Goal: Task Accomplishment & Management: Manage account settings

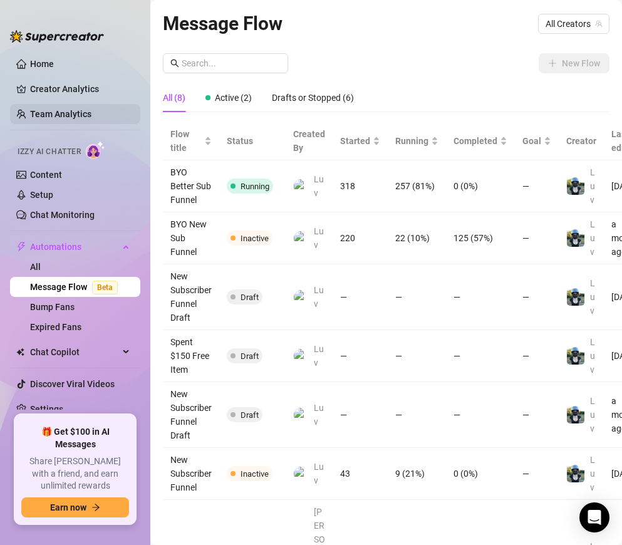
click at [65, 118] on link "Team Analytics" at bounding box center [60, 114] width 61 height 10
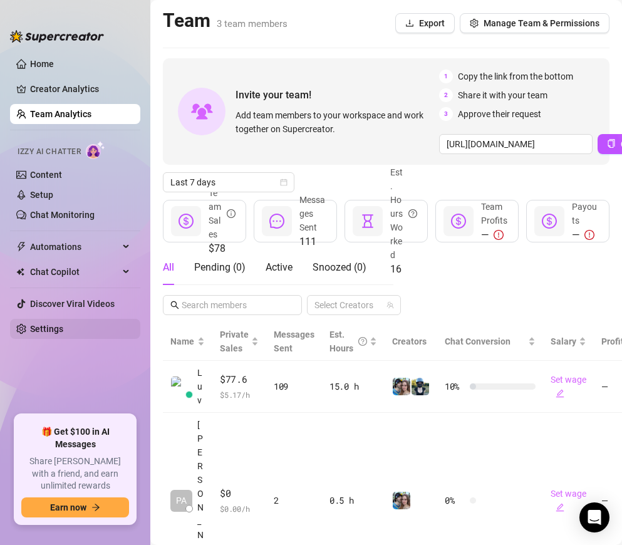
click at [44, 332] on link "Settings" at bounding box center [46, 329] width 33 height 10
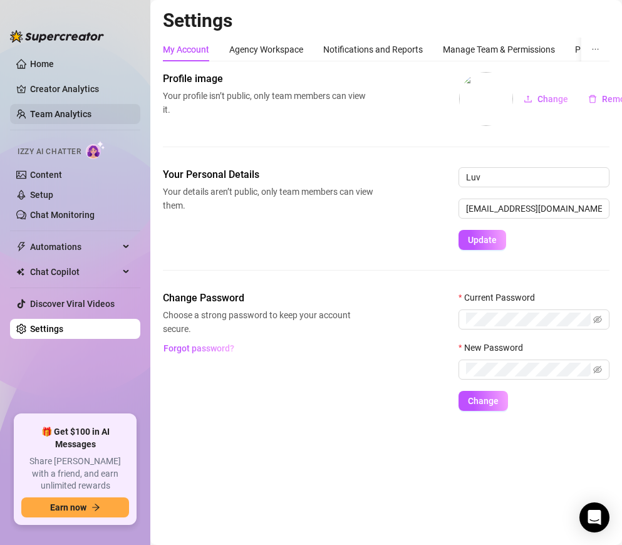
click at [56, 110] on link "Team Analytics" at bounding box center [60, 114] width 61 height 10
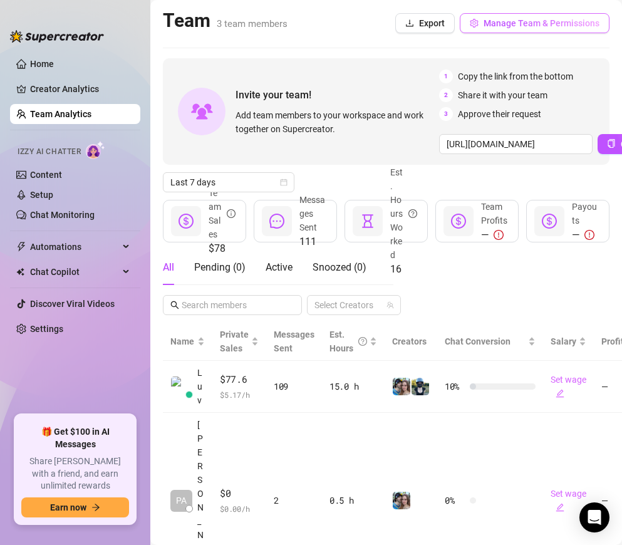
click at [559, 22] on span "Manage Team & Permissions" at bounding box center [542, 23] width 116 height 10
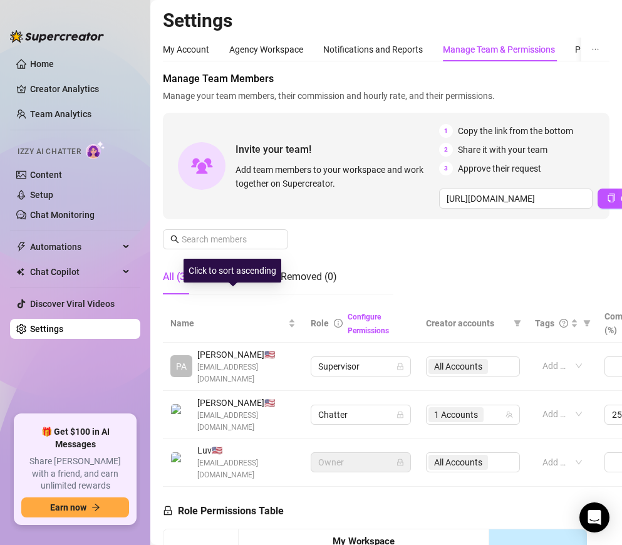
scroll to position [63, 0]
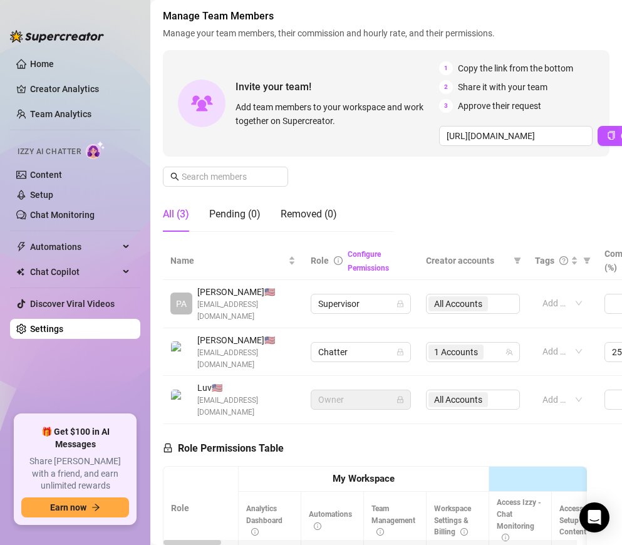
click at [497, 300] on div "All Accounts" at bounding box center [473, 304] width 94 height 20
click at [345, 296] on span "Supervisor" at bounding box center [360, 303] width 85 height 19
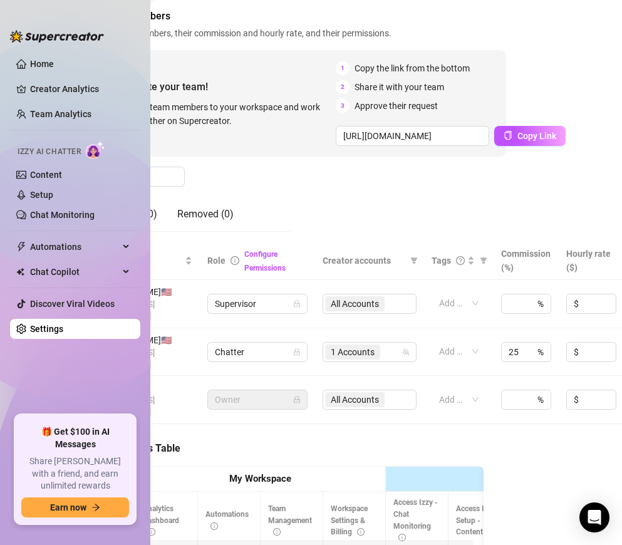
scroll to position [63, 112]
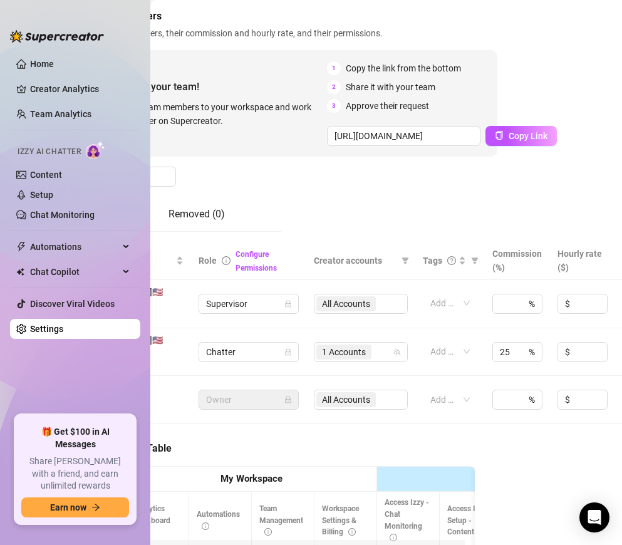
click at [379, 301] on div "All Accounts" at bounding box center [361, 304] width 94 height 20
click at [365, 296] on div "All Accounts" at bounding box center [361, 304] width 94 height 20
click at [400, 298] on div "All Accounts" at bounding box center [361, 304] width 94 height 20
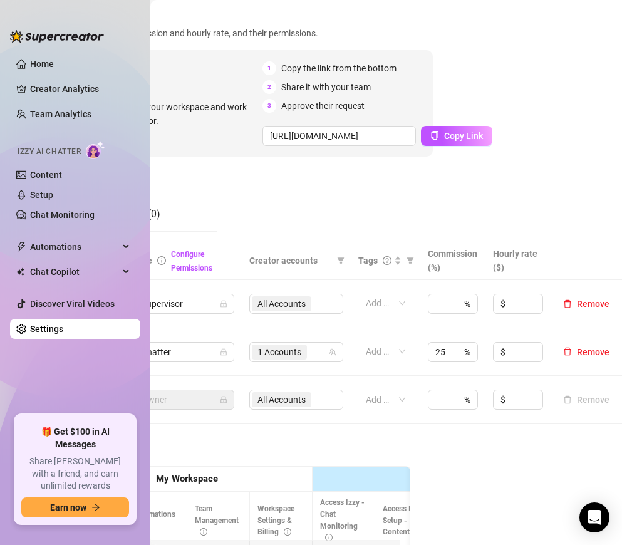
scroll to position [63, 186]
click at [313, 298] on div "All Accounts" at bounding box center [296, 304] width 94 height 20
click at [204, 306] on span "Supervisor" at bounding box center [184, 303] width 85 height 19
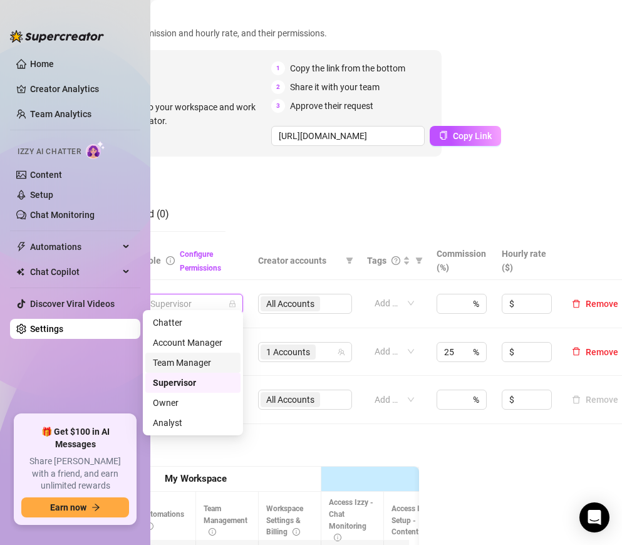
click at [205, 364] on div "Team Manager" at bounding box center [193, 363] width 80 height 14
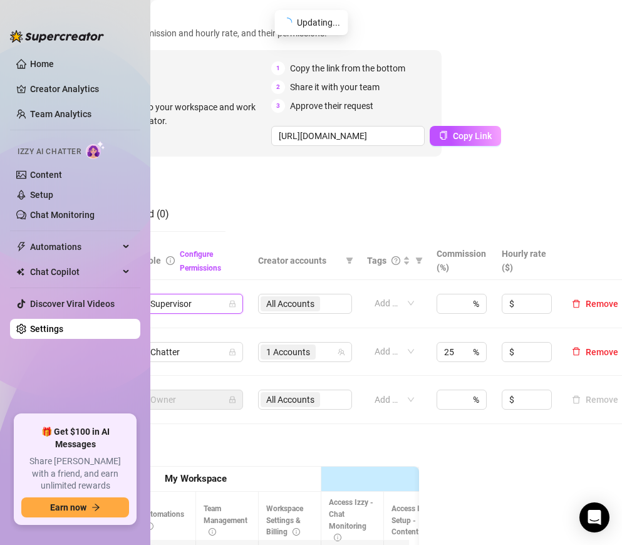
click at [327, 296] on div "All Accounts" at bounding box center [305, 304] width 94 height 20
click at [302, 298] on div "All Accounts" at bounding box center [305, 304] width 94 height 20
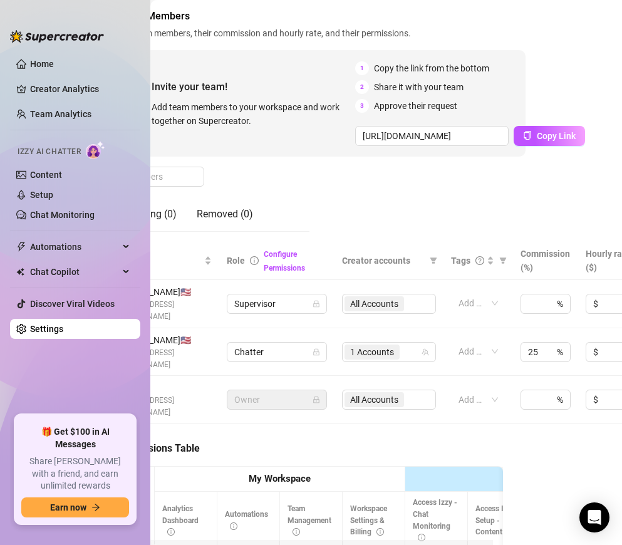
scroll to position [63, 76]
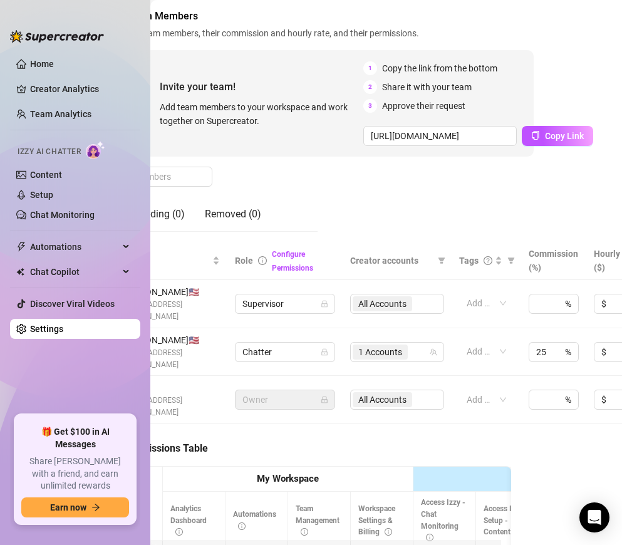
click at [420, 301] on div "All Accounts" at bounding box center [397, 304] width 94 height 20
click at [308, 300] on span "Supervisor" at bounding box center [284, 303] width 85 height 19
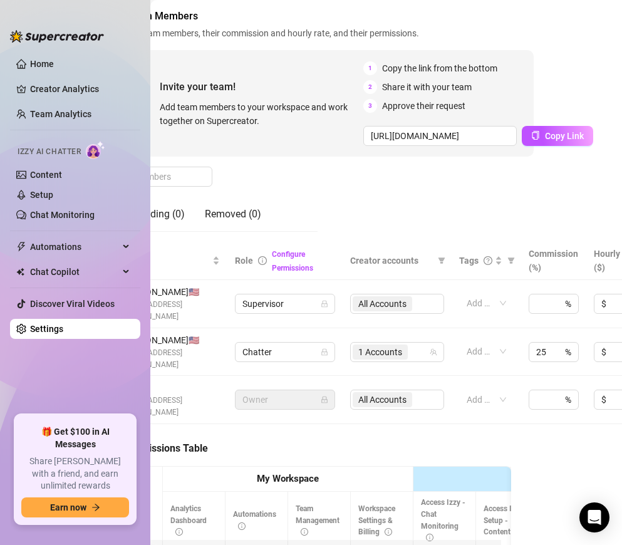
click at [408, 298] on div "All Accounts" at bounding box center [397, 304] width 94 height 20
click at [405, 298] on div "All Accounts" at bounding box center [397, 304] width 94 height 20
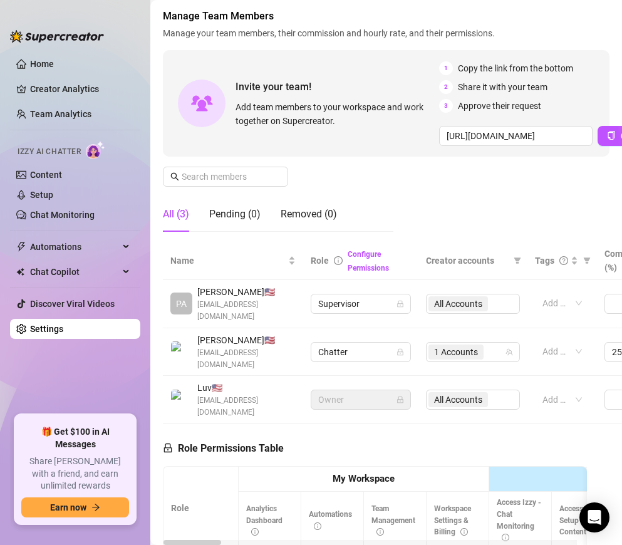
click at [504, 294] on div "All Accounts" at bounding box center [473, 304] width 94 height 20
drag, startPoint x: 504, startPoint y: 294, endPoint x: 458, endPoint y: 301, distance: 46.2
click at [504, 295] on div "All Accounts" at bounding box center [473, 304] width 94 height 20
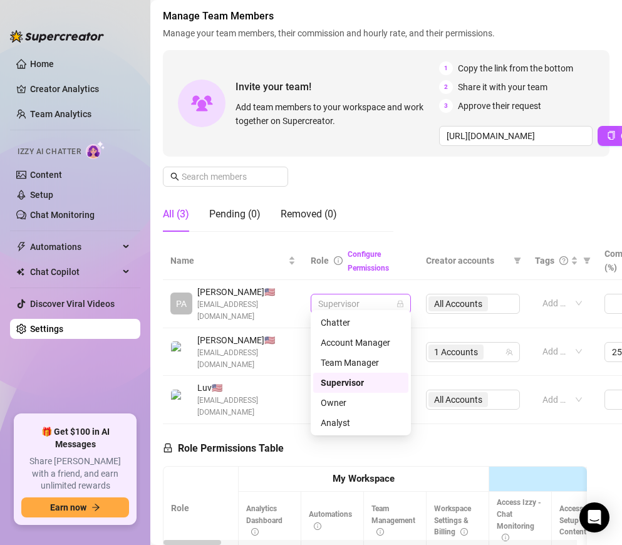
click at [375, 303] on span "Supervisor" at bounding box center [360, 303] width 85 height 19
click at [363, 266] on link "Configure Permissions" at bounding box center [368, 261] width 41 height 23
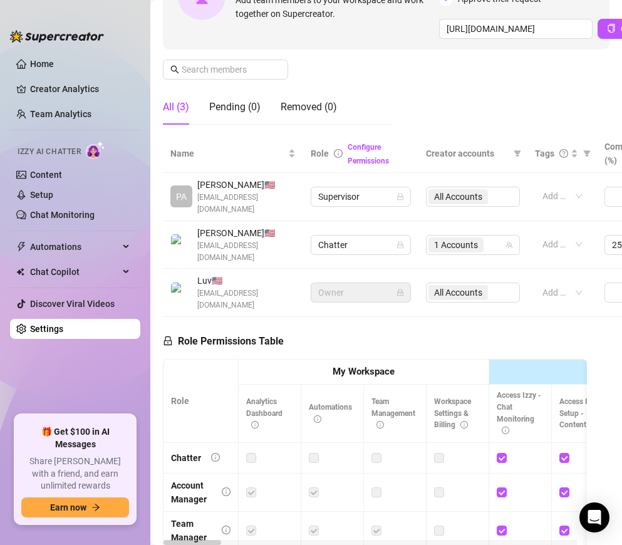
scroll to position [148, 0]
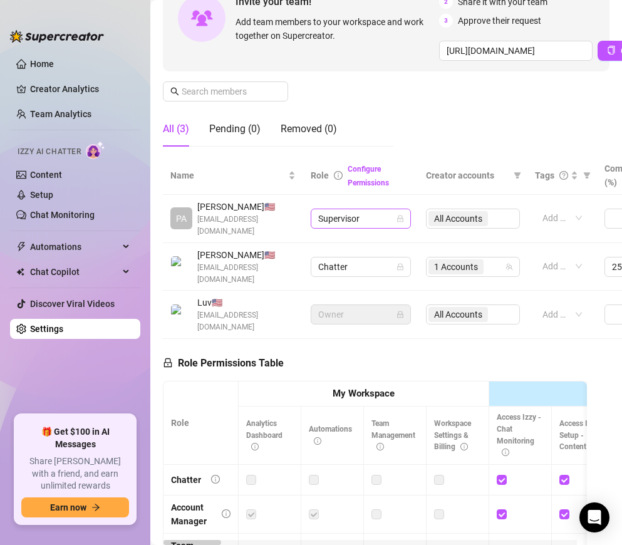
click at [373, 209] on span "Supervisor" at bounding box center [360, 218] width 85 height 19
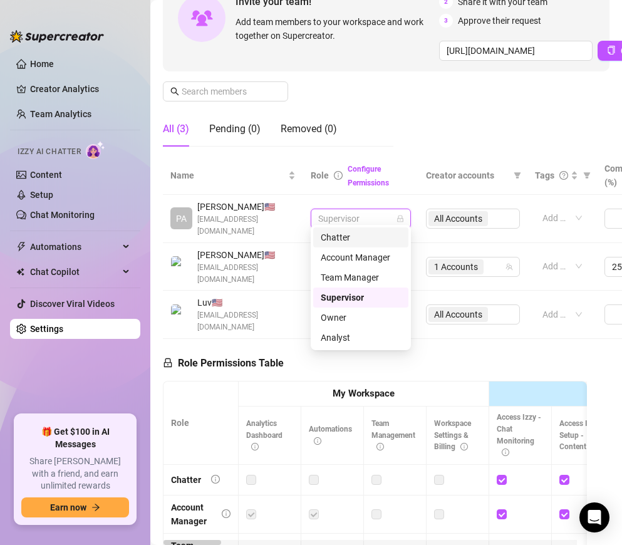
click at [356, 236] on div "Chatter" at bounding box center [361, 238] width 80 height 14
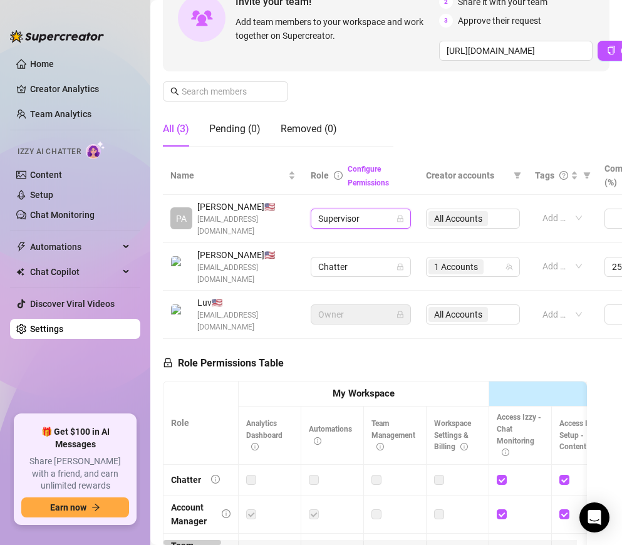
click at [492, 215] on div "All Accounts" at bounding box center [473, 219] width 94 height 20
click at [470, 212] on div "All Accounts" at bounding box center [473, 219] width 94 height 20
click at [336, 210] on span "Supervisor" at bounding box center [360, 218] width 85 height 19
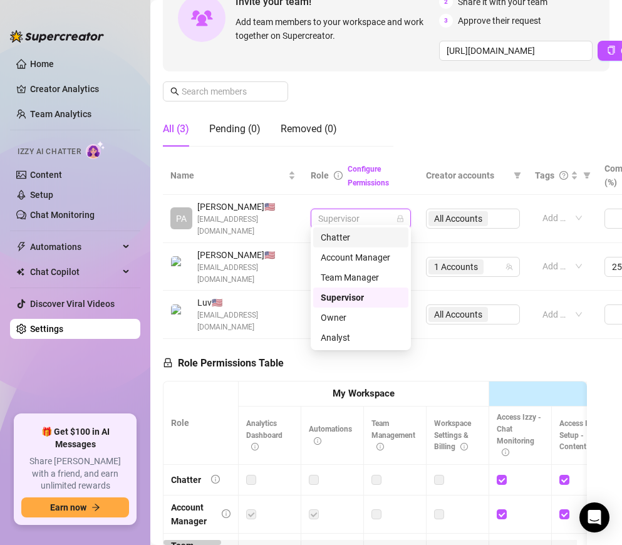
click at [355, 234] on div "Chatter" at bounding box center [361, 238] width 80 height 14
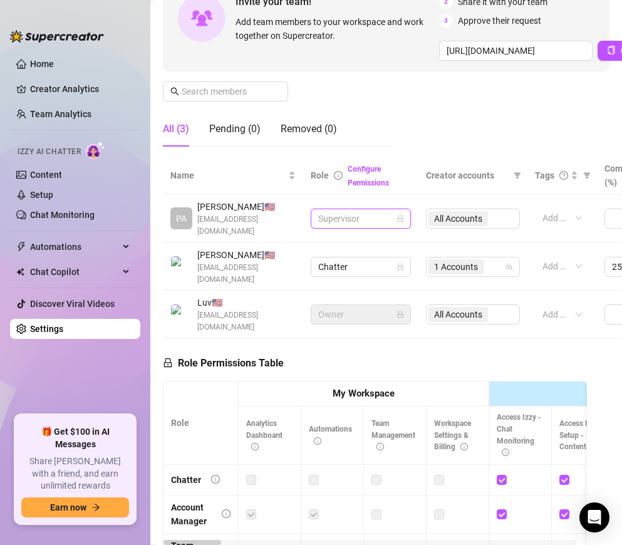
click at [372, 210] on span "Supervisor" at bounding box center [360, 218] width 85 height 19
drag, startPoint x: 455, startPoint y: 304, endPoint x: 462, endPoint y: 262, distance: 42.5
click at [455, 339] on div "Role Permissions Table Role My Workspace Izzy AI OnlyFans Side Menu OnlyFans Ch…" at bounding box center [375, 519] width 424 height 361
click at [448, 215] on div "All Accounts" at bounding box center [473, 219] width 94 height 20
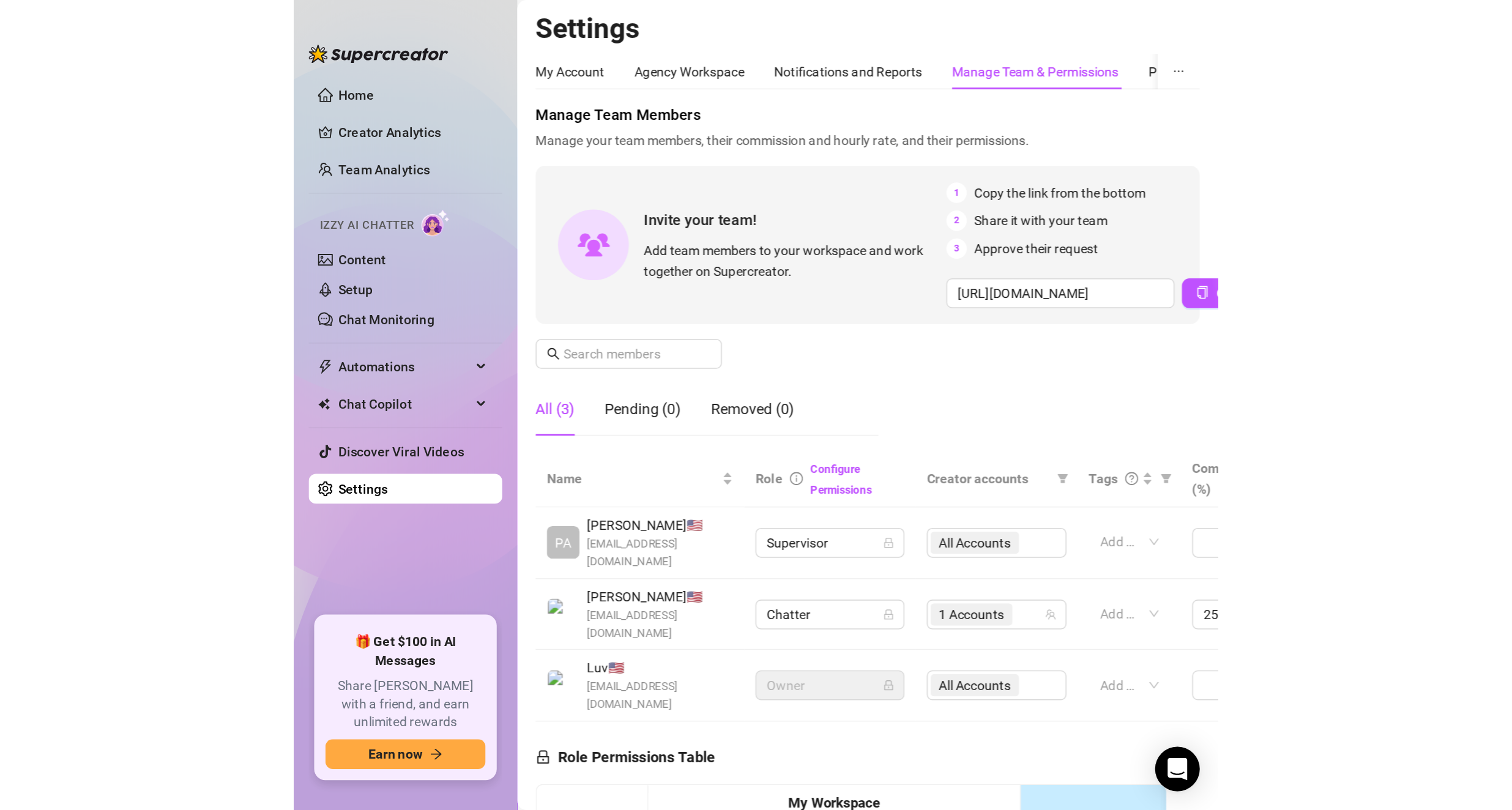
scroll to position [0, 0]
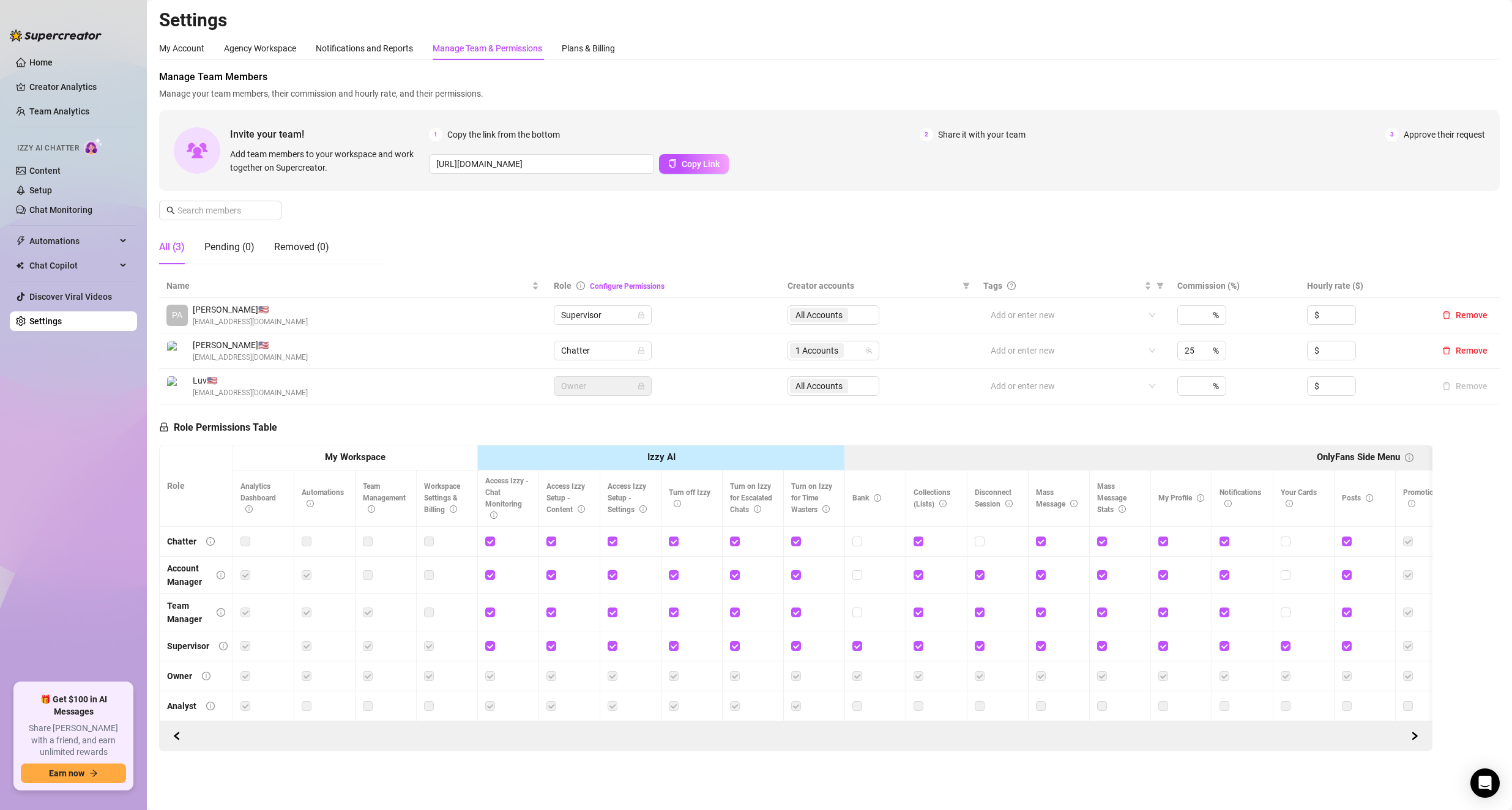
click at [607, 320] on div "All Accounts" at bounding box center [833, 316] width 92 height 20
click at [607, 321] on div "All Accounts" at bounding box center [833, 316] width 92 height 20
click at [607, 322] on div "All Accounts" at bounding box center [833, 316] width 92 height 20
click at [602, 353] on span "Chatter" at bounding box center [602, 351] width 83 height 19
click at [607, 355] on td "Chatter" at bounding box center [663, 351] width 234 height 35
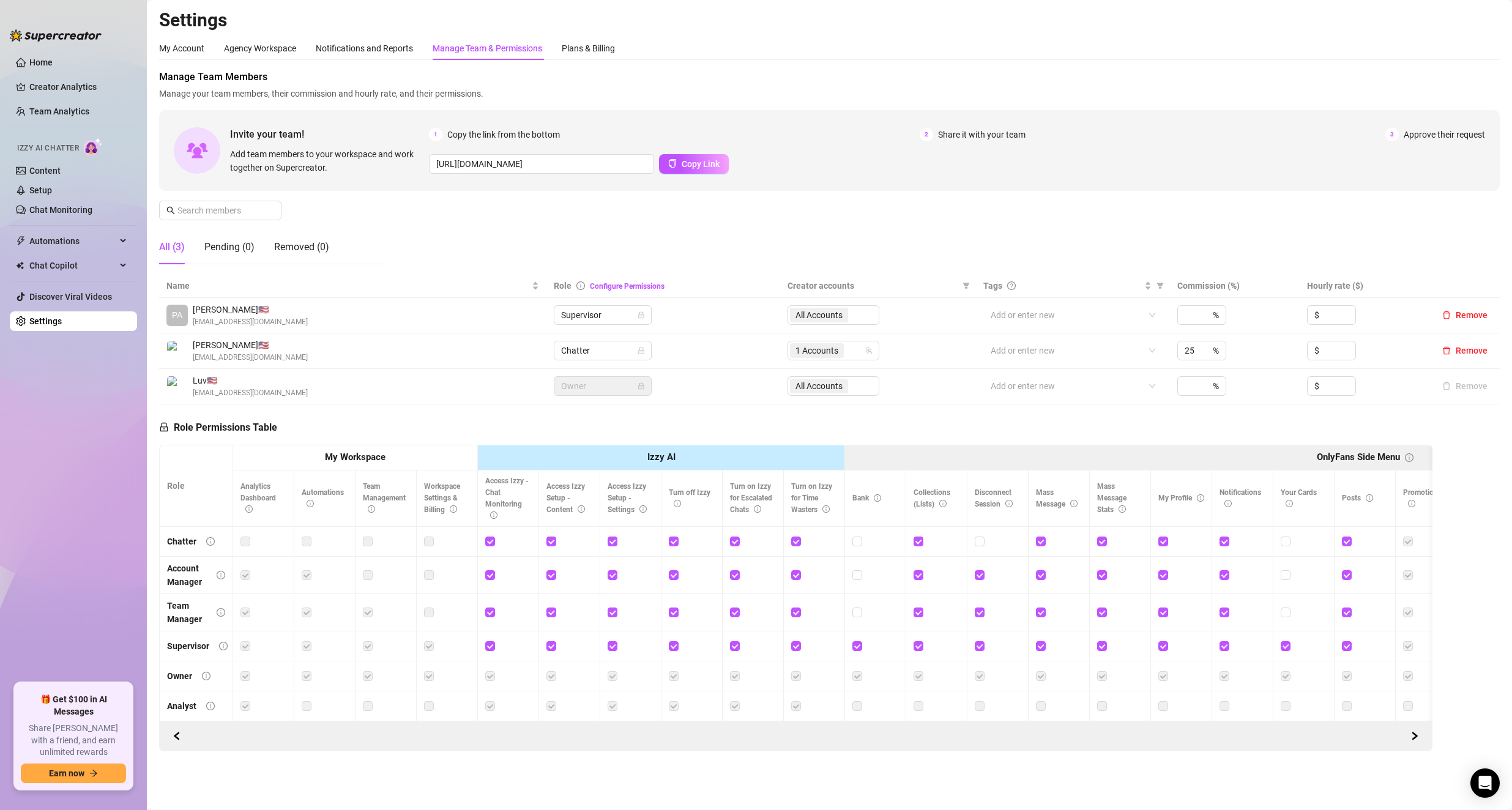
drag, startPoint x: 826, startPoint y: 319, endPoint x: 592, endPoint y: 339, distance: 234.9
click at [607, 319] on div "All Accounts" at bounding box center [833, 316] width 92 height 20
click at [605, 312] on span "Supervisor" at bounding box center [602, 315] width 83 height 19
click at [607, 319] on td "Supervisor" at bounding box center [663, 316] width 234 height 35
click at [607, 312] on div "All Accounts" at bounding box center [833, 316] width 92 height 20
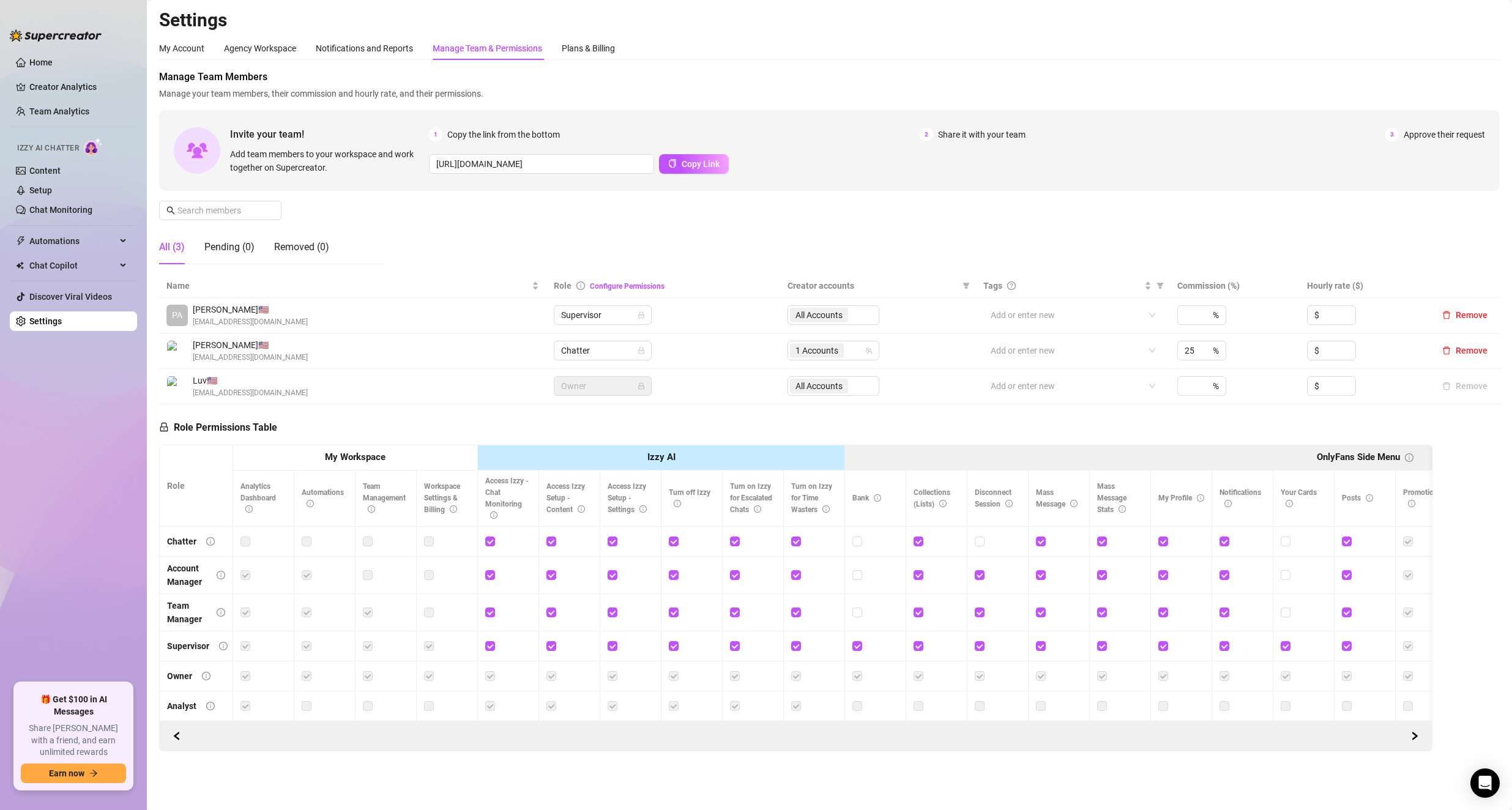
click at [607, 312] on div "All Accounts" at bounding box center [833, 316] width 92 height 20
click at [208, 311] on span "Patrick H. 🇺🇸" at bounding box center [250, 310] width 115 height 14
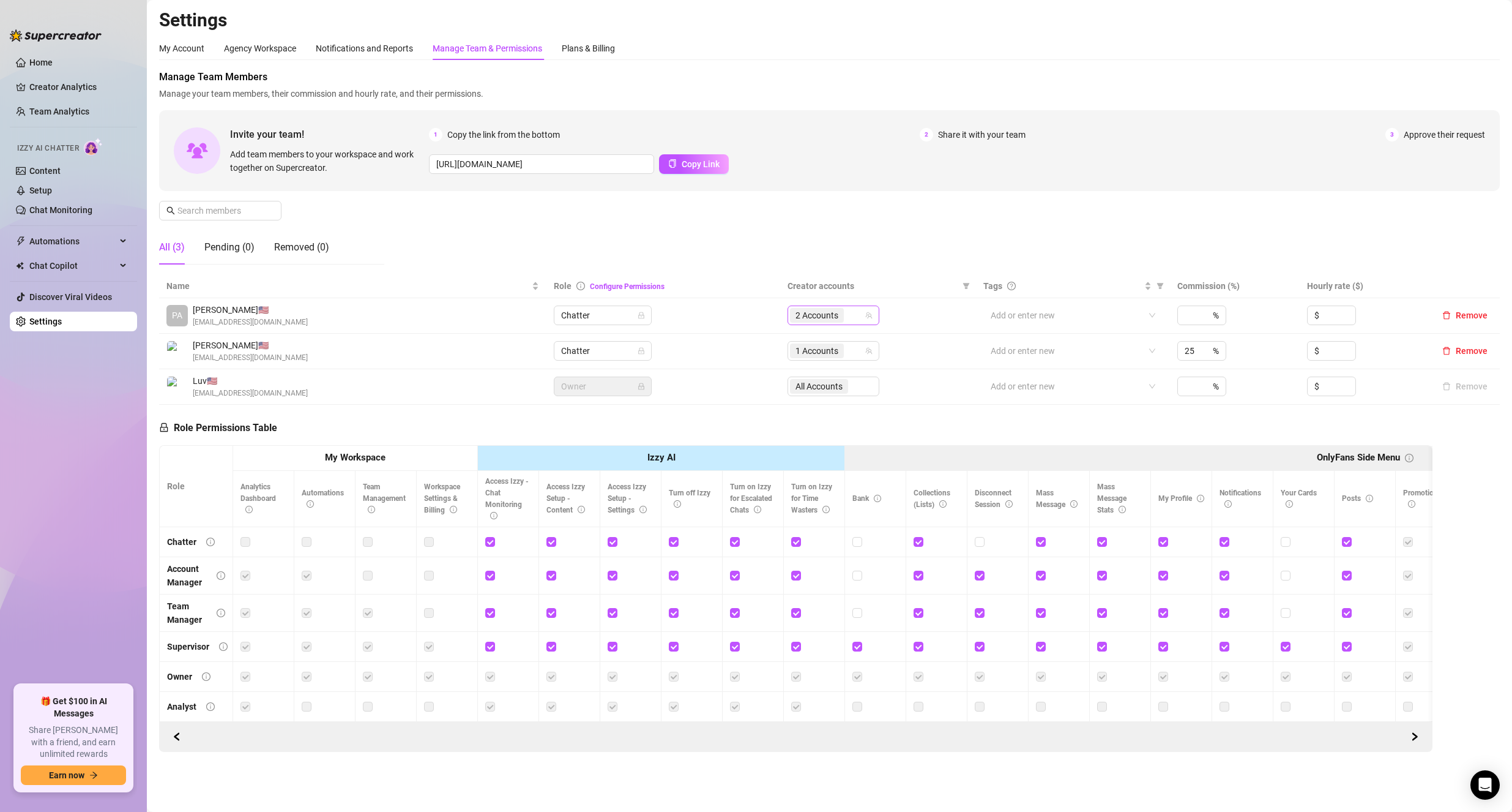
click at [853, 312] on div "2 Accounts" at bounding box center [827, 316] width 74 height 18
click at [806, 377] on span "Select tree node" at bounding box center [808, 375] width 10 height 10
click at [810, 400] on div "Luv" at bounding box center [835, 392] width 99 height 15
click at [808, 396] on span "Select tree node" at bounding box center [808, 392] width 10 height 10
checkbox input "false"
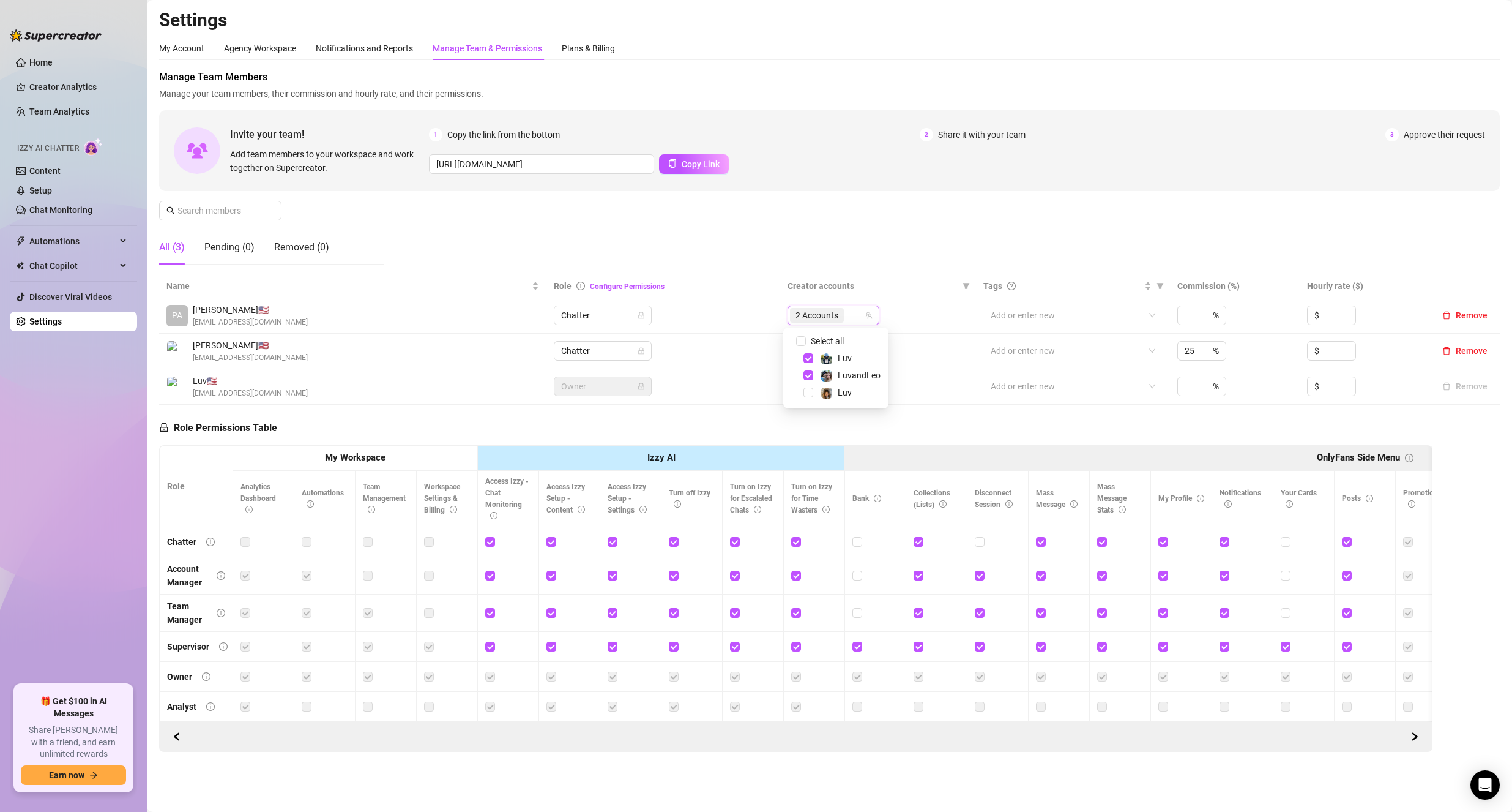
click at [799, 425] on div "Role Permissions Table Role My Workspace Izzy AI OnlyFans Side Menu OnlyFans Ch…" at bounding box center [795, 578] width 1273 height 348
click at [610, 321] on span "Chatter" at bounding box center [602, 315] width 83 height 19
click at [600, 397] on div "Supervisor" at bounding box center [600, 399] width 78 height 14
click at [734, 246] on div "Manage Team Members Manage your team members, their commission and hourly rate,…" at bounding box center [829, 171] width 1340 height 204
click at [600, 309] on span "Chatter" at bounding box center [602, 315] width 83 height 19
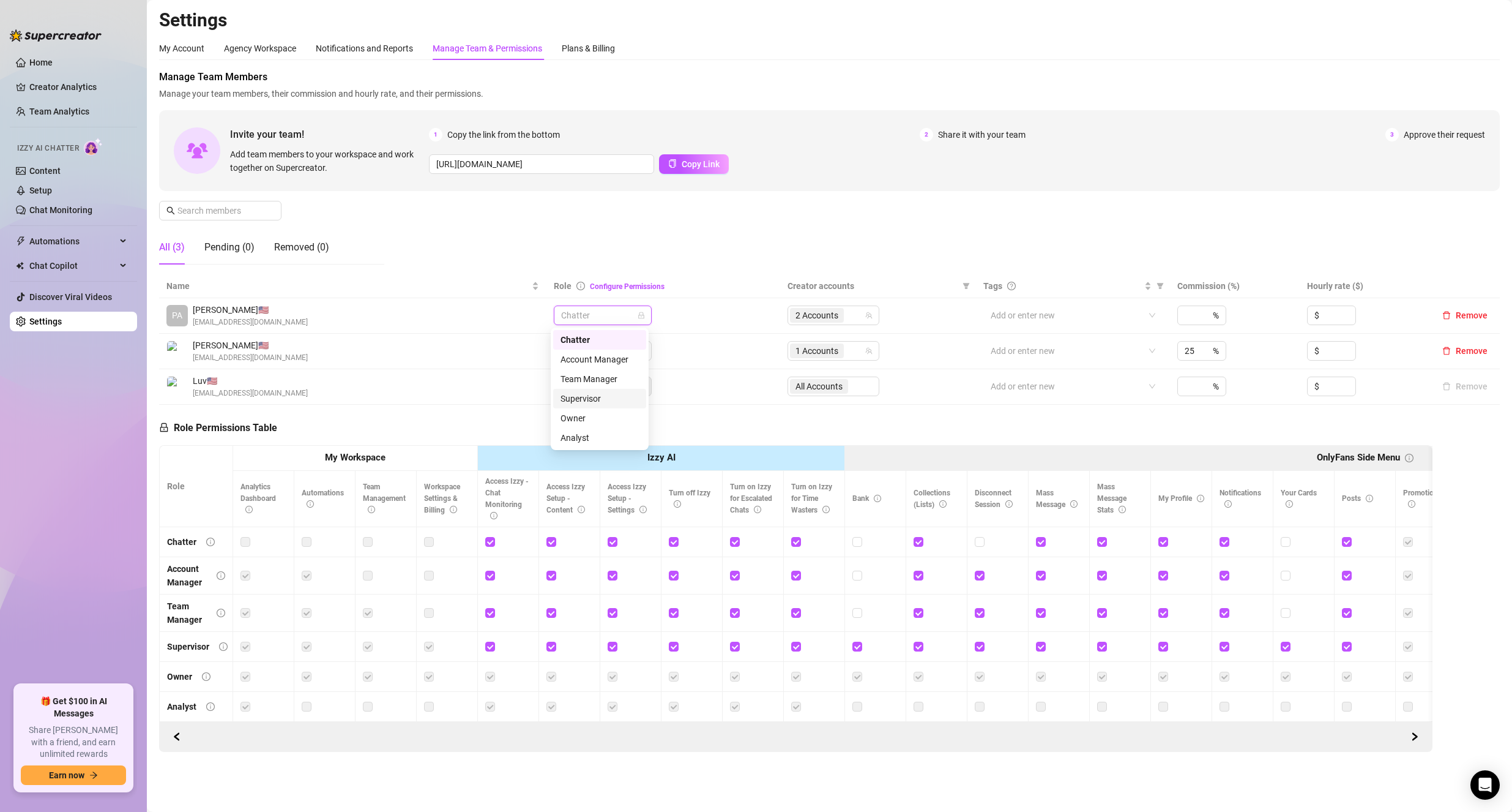
click at [593, 397] on div "Supervisor" at bounding box center [600, 399] width 78 height 14
click at [670, 425] on div "Role Permissions Table Role My Workspace Izzy AI OnlyFans Side Menu OnlyFans Ch…" at bounding box center [795, 578] width 1273 height 348
click at [571, 319] on span "Supervisor" at bounding box center [602, 315] width 83 height 19
click at [621, 376] on div "Team Manager" at bounding box center [600, 379] width 78 height 14
click at [854, 316] on div "2 Accounts" at bounding box center [827, 316] width 74 height 18
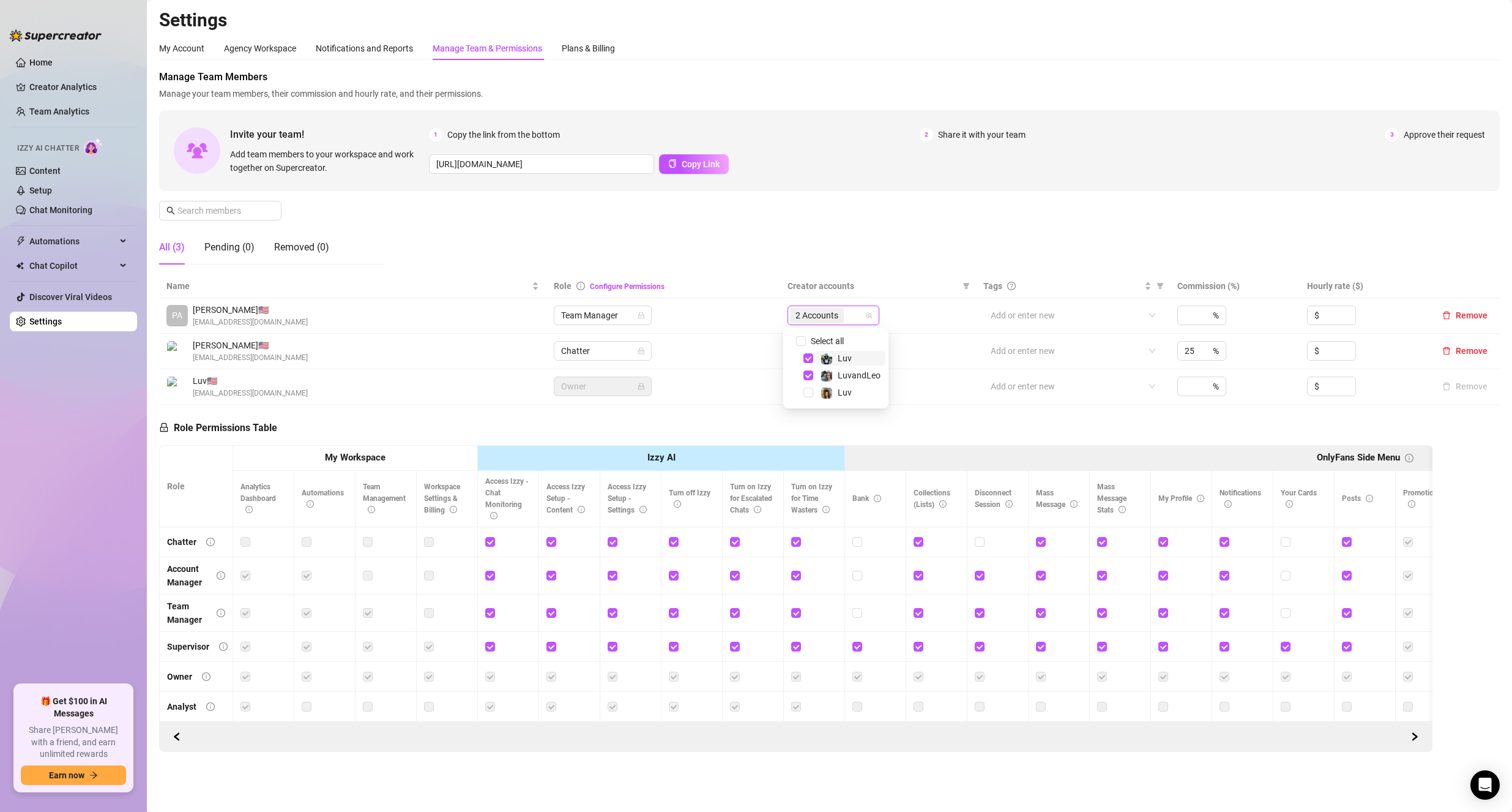
click at [894, 260] on div "Manage Team Members Manage your team members, their commission and hourly rate,…" at bounding box center [829, 171] width 1340 height 204
click at [857, 613] on input "checkbox" at bounding box center [857, 612] width 9 height 9
checkbox input "true"
click at [315, 430] on span "Save Permissions" at bounding box center [340, 428] width 69 height 10
